Goal: Task Accomplishment & Management: Use online tool/utility

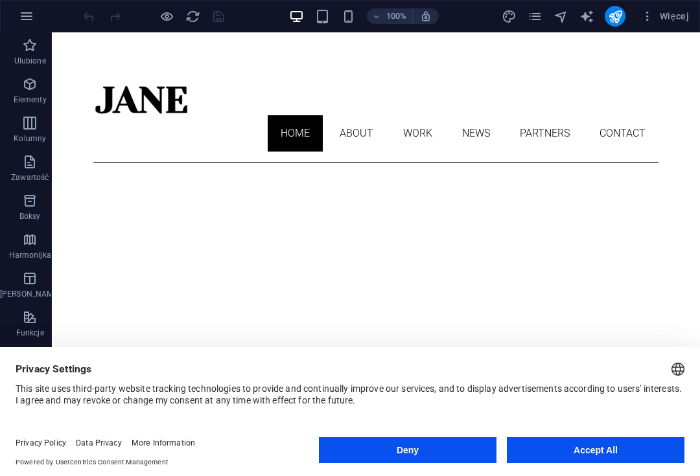
click at [437, 449] on button "Deny" at bounding box center [408, 450] width 178 height 26
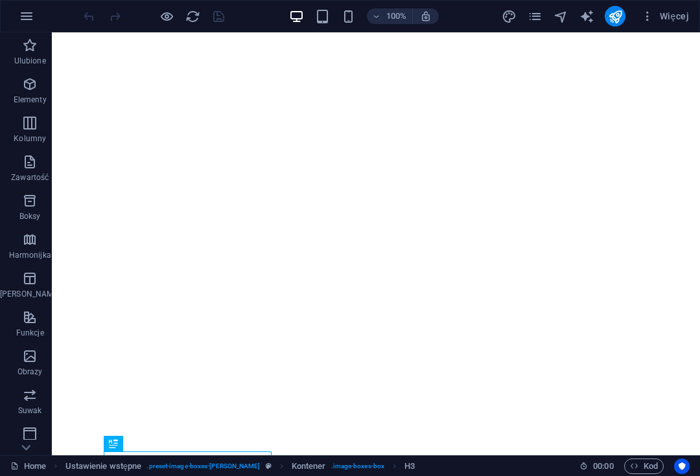
scroll to position [220, 0]
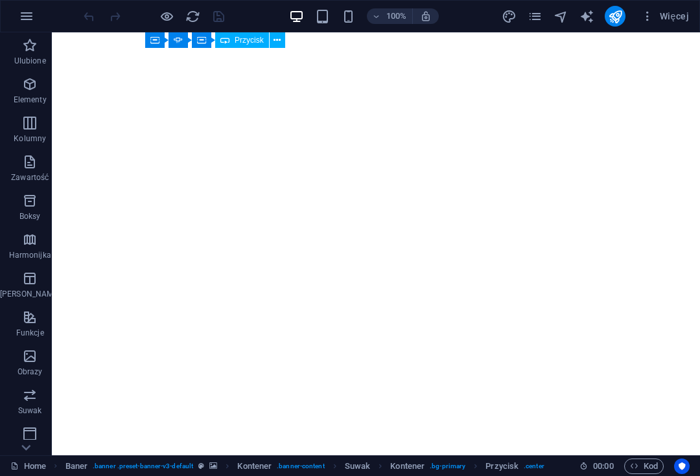
scroll to position [614, 0]
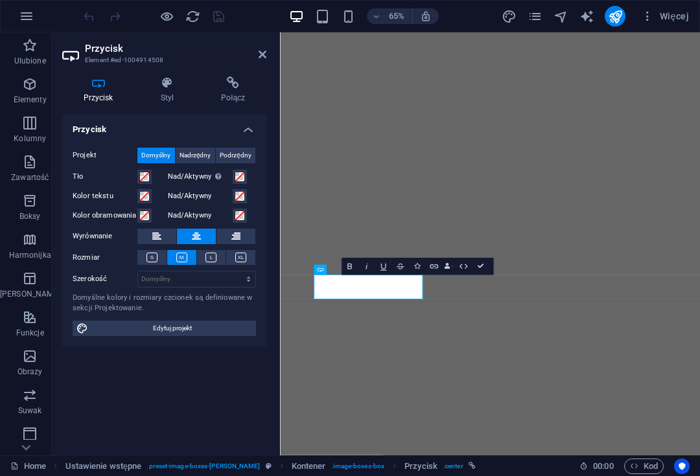
scroll to position [591, 0]
click at [181, 192] on label "Nad/Aktywny" at bounding box center [200, 197] width 65 height 16
click at [233, 192] on button "Nad/Aktywny" at bounding box center [240, 196] width 14 height 14
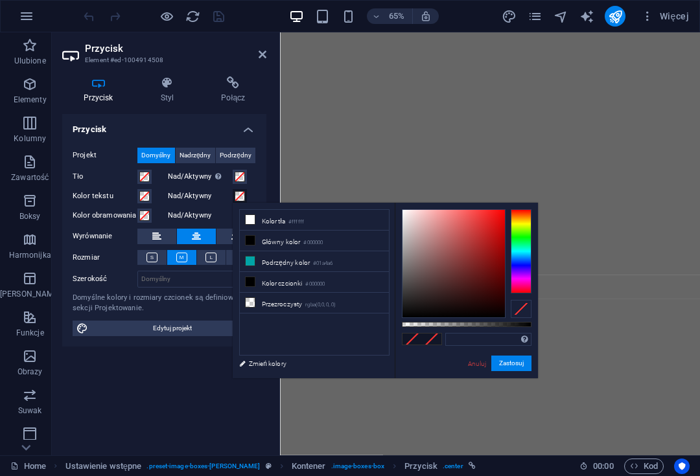
click at [261, 49] on icon at bounding box center [263, 54] width 8 height 10
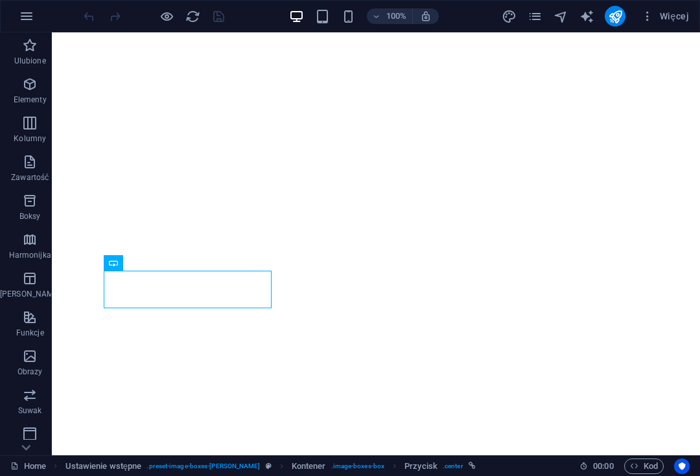
scroll to position [520, 0]
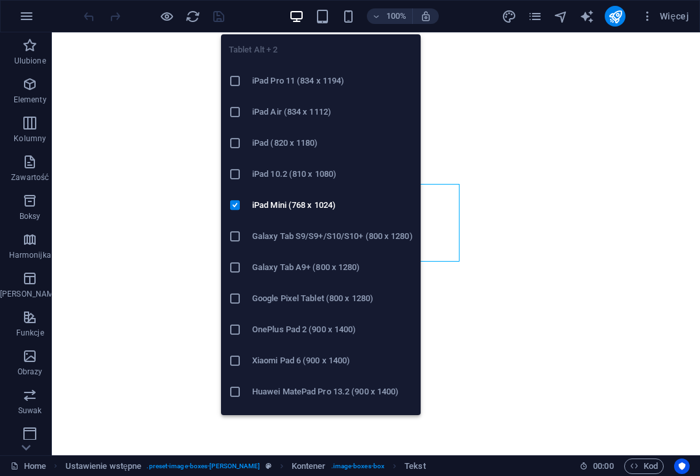
scroll to position [0, 0]
click at [237, 140] on icon at bounding box center [235, 143] width 13 height 13
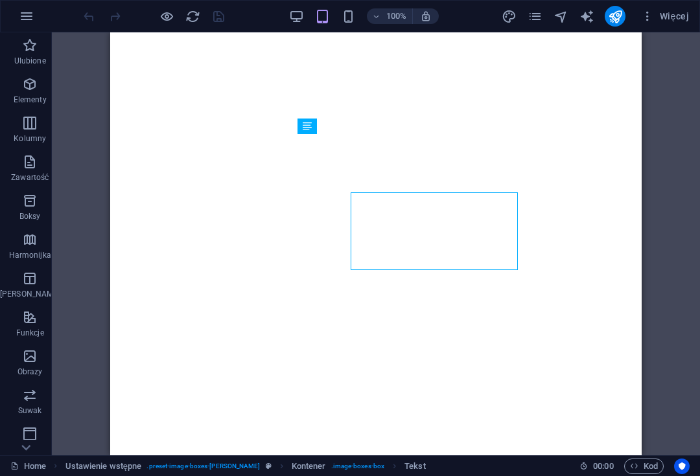
scroll to position [511, 0]
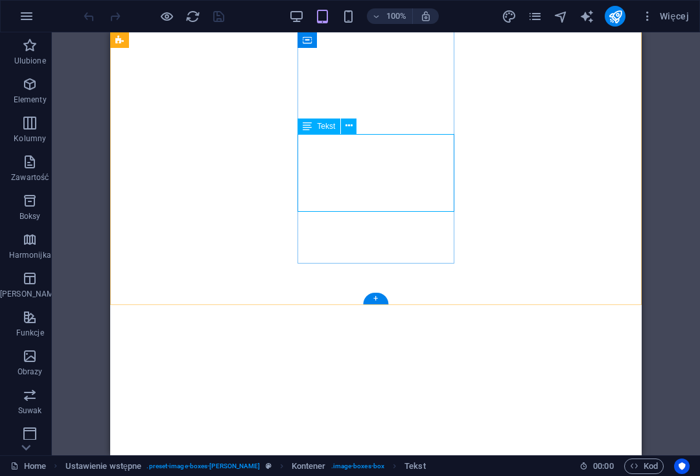
click at [327, 128] on span "Tekst" at bounding box center [326, 126] width 18 height 8
click at [320, 93] on span "H3" at bounding box center [322, 93] width 10 height 8
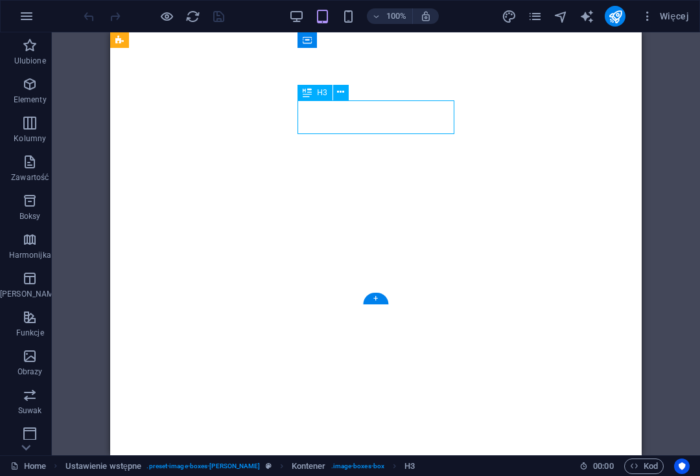
click at [340, 91] on icon at bounding box center [340, 93] width 7 height 14
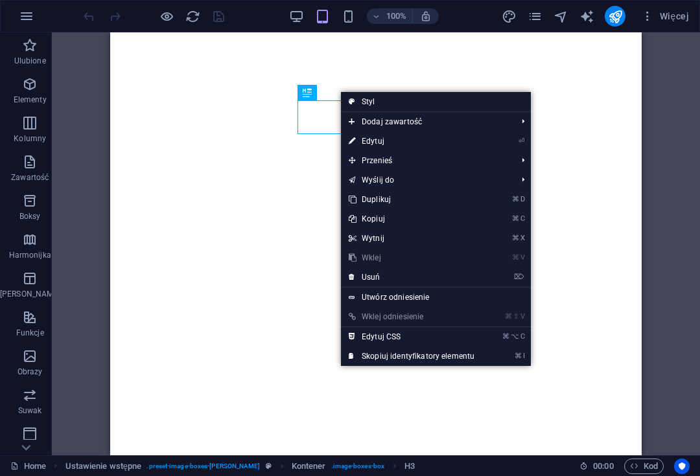
click at [395, 140] on link "⏎ Edytuj" at bounding box center [411, 141] width 141 height 19
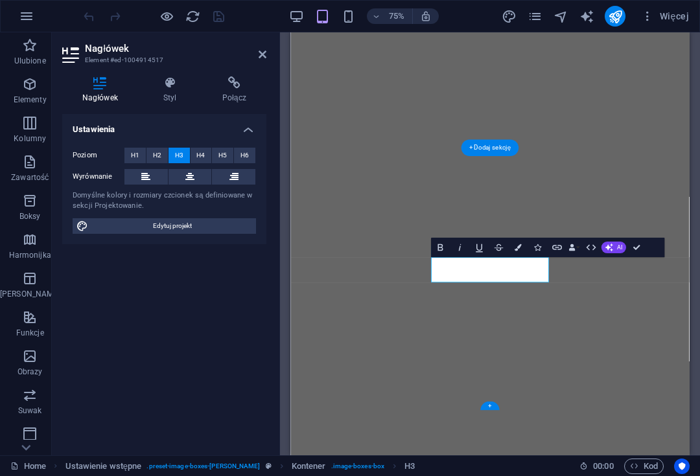
scroll to position [406, 0]
click at [189, 222] on span "Edytuj projekt" at bounding box center [172, 226] width 160 height 16
select select "px"
select select "300"
select select "px"
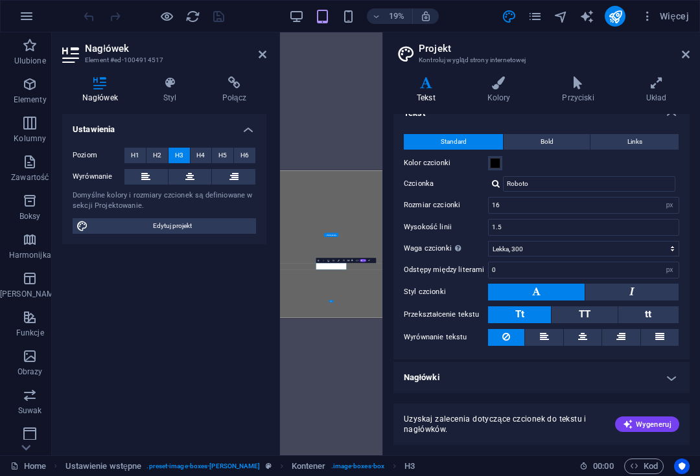
scroll to position [16, 0]
click at [660, 384] on h4 "Nagłówki" at bounding box center [541, 378] width 296 height 31
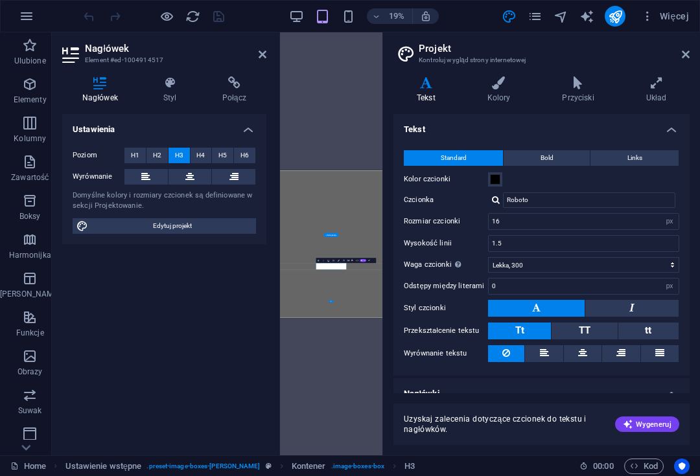
scroll to position [-1, 0]
click at [687, 52] on icon at bounding box center [686, 54] width 8 height 10
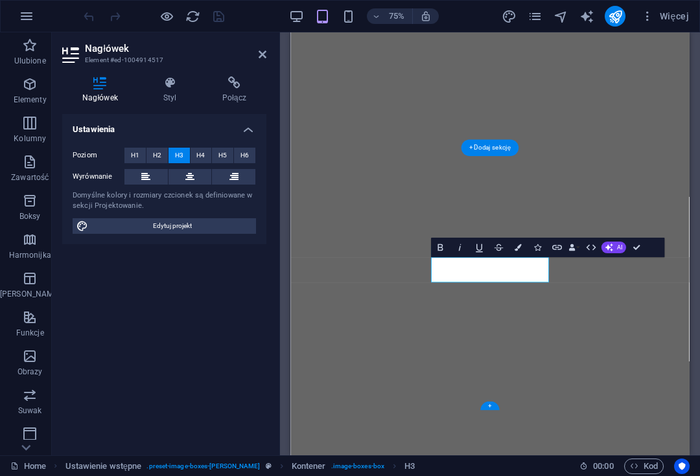
click at [263, 56] on icon at bounding box center [263, 54] width 8 height 10
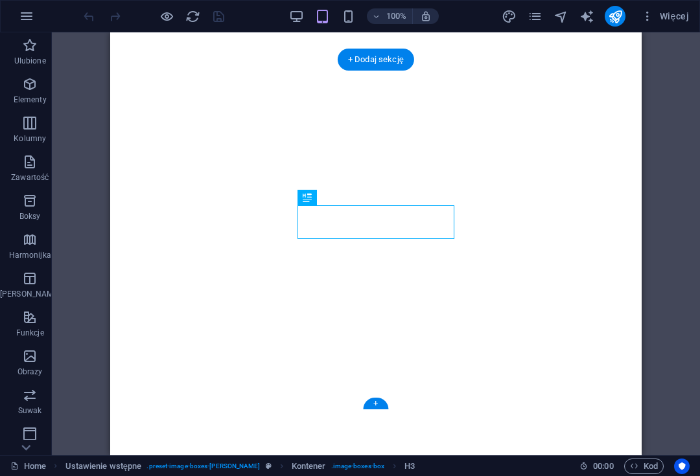
click at [89, 322] on div "H3 Ustawienie wstępne Kontener Kontener Suwak Kontener Przycisk Baner Baner Kon…" at bounding box center [376, 243] width 648 height 423
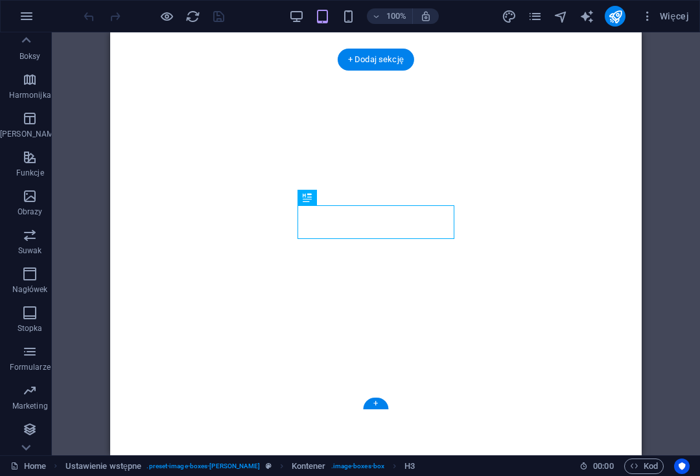
scroll to position [160, 0]
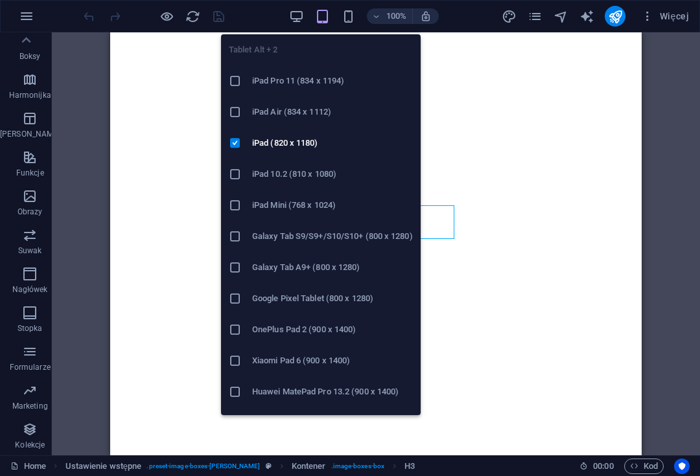
click at [321, 12] on icon "button" at bounding box center [322, 16] width 15 height 15
click at [673, 159] on div "H3 Ustawienie wstępne Kontener Kontener Suwak Kontener Przycisk Baner Baner Kon…" at bounding box center [376, 243] width 648 height 423
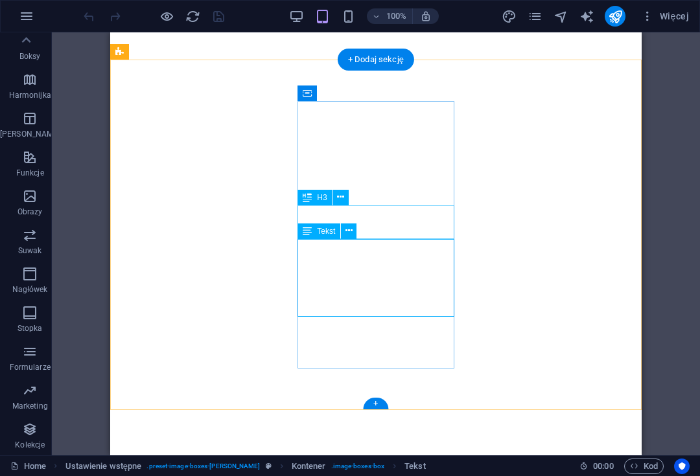
click at [349, 233] on icon at bounding box center [348, 231] width 7 height 14
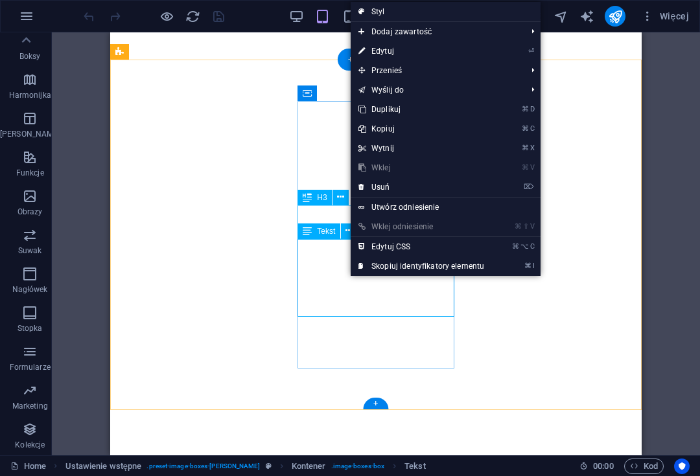
click at [423, 50] on link "⏎ Edytuj" at bounding box center [421, 50] width 141 height 19
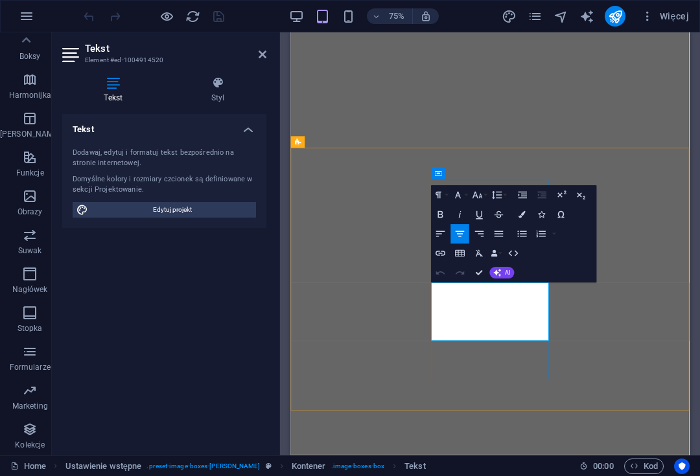
click at [697, 122] on div "H3 Ustawienie wstępne Kontener Kontener Suwak Kontener Przycisk Baner Baner Kon…" at bounding box center [490, 243] width 420 height 423
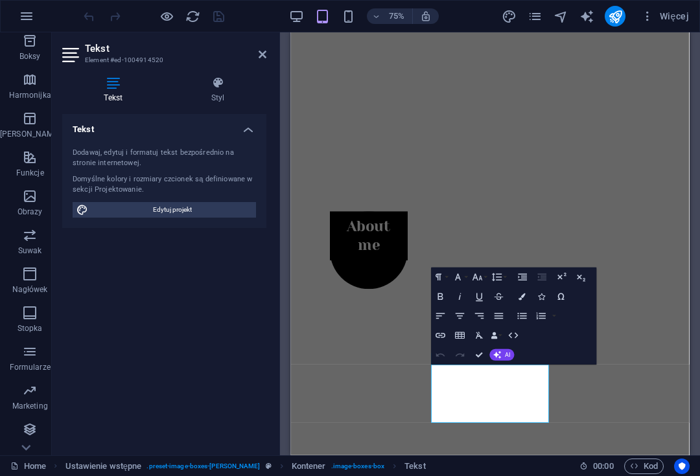
scroll to position [0, 0]
